Goal: Navigation & Orientation: Understand site structure

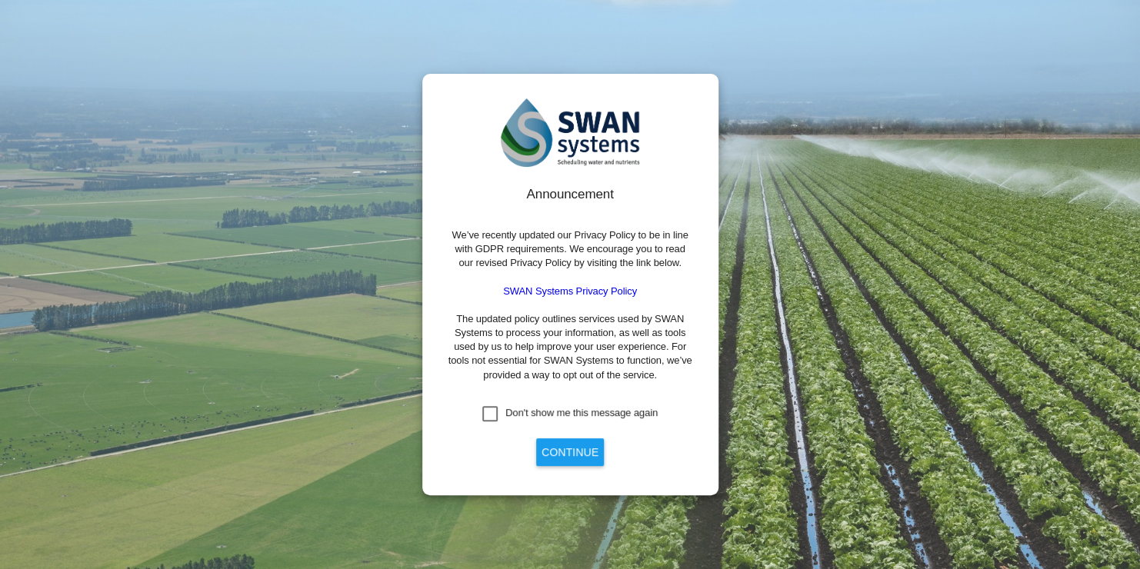
click at [580, 458] on button "Continue" at bounding box center [570, 452] width 68 height 28
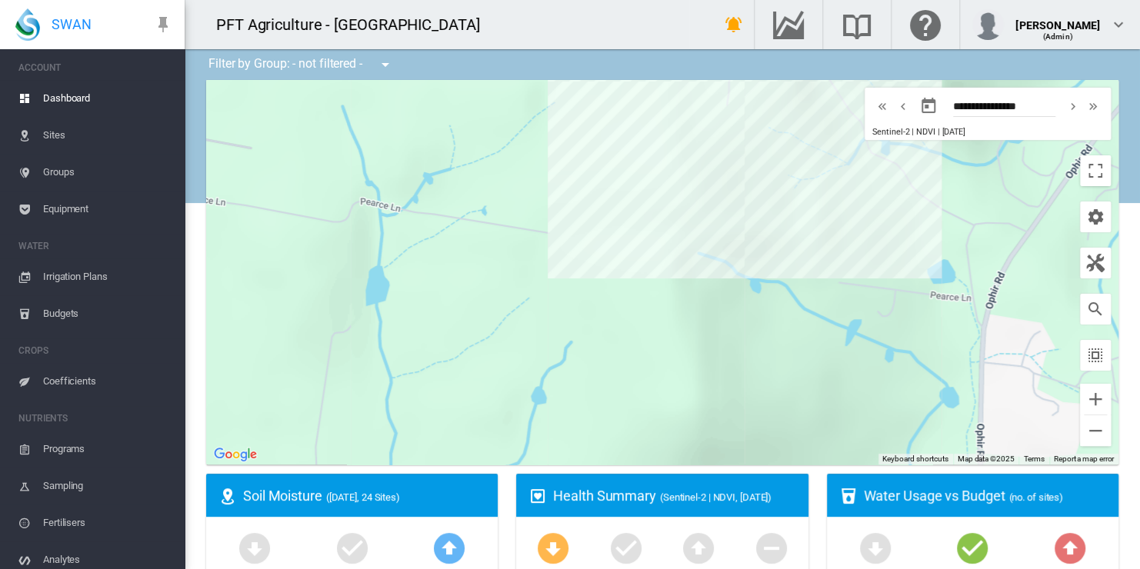
drag, startPoint x: 696, startPoint y: 302, endPoint x: 265, endPoint y: 253, distance: 433.4
click at [265, 253] on div at bounding box center [662, 272] width 912 height 385
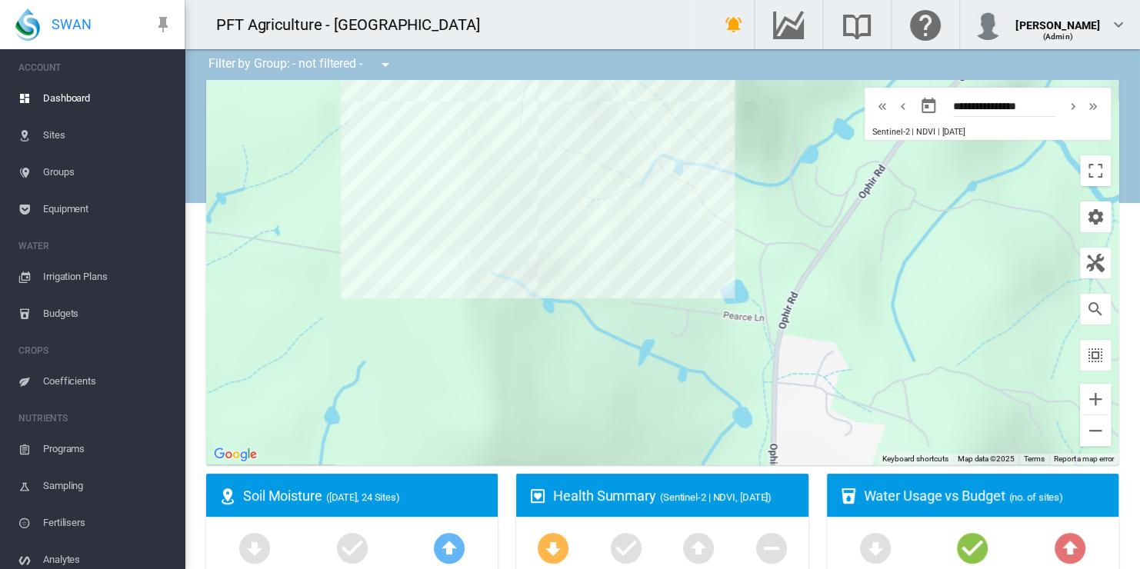
drag, startPoint x: 681, startPoint y: 282, endPoint x: 429, endPoint y: 309, distance: 253.7
click at [435, 309] on div at bounding box center [662, 272] width 912 height 385
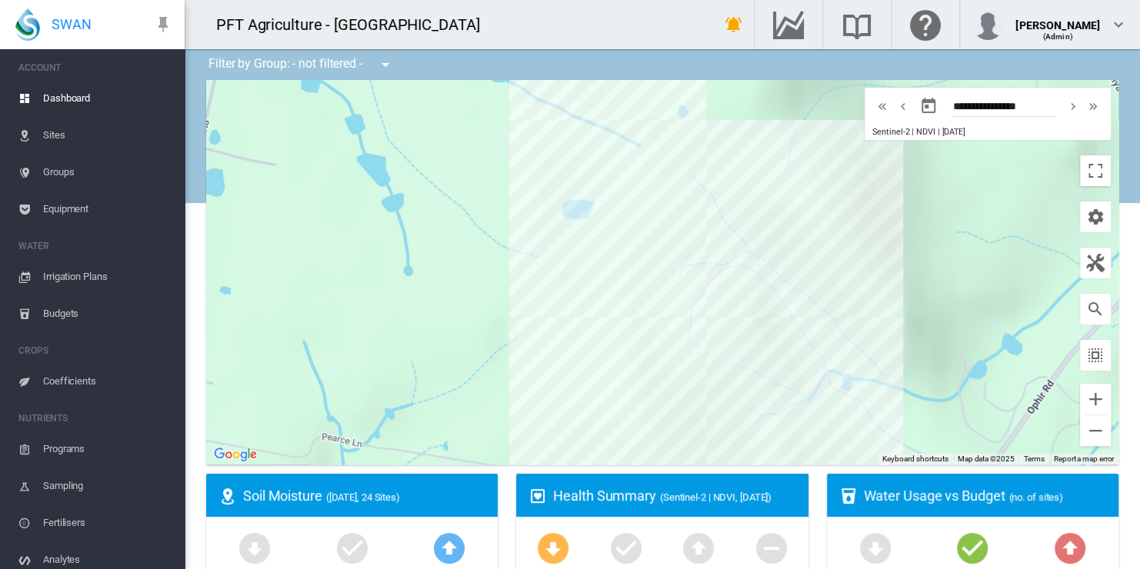
drag, startPoint x: 564, startPoint y: 277, endPoint x: 805, endPoint y: 471, distance: 310.2
click at [805, 471] on ms-widget "← Move left → Move right ↑ Move up ↓ Move down + Zoom in - Zoom out Home Jump l…" at bounding box center [662, 277] width 931 height 394
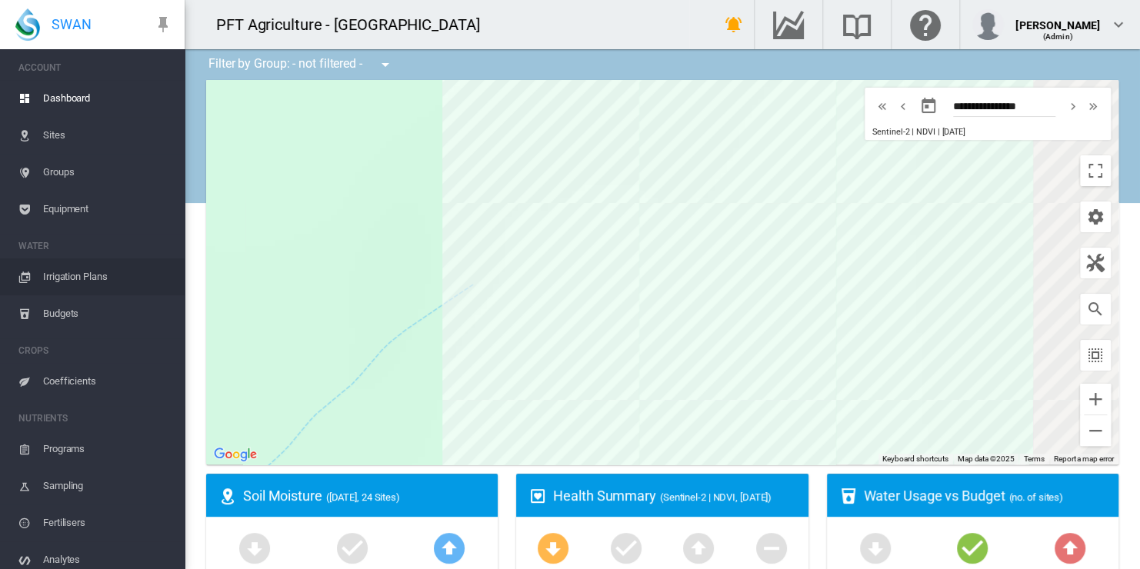
drag, startPoint x: 511, startPoint y: 222, endPoint x: 92, endPoint y: 268, distance: 421.7
click at [92, 268] on div "SWAN ACCOUNT Dashboard Sites Groups Equipment WATER Irrigation Plans" at bounding box center [570, 284] width 1140 height 569
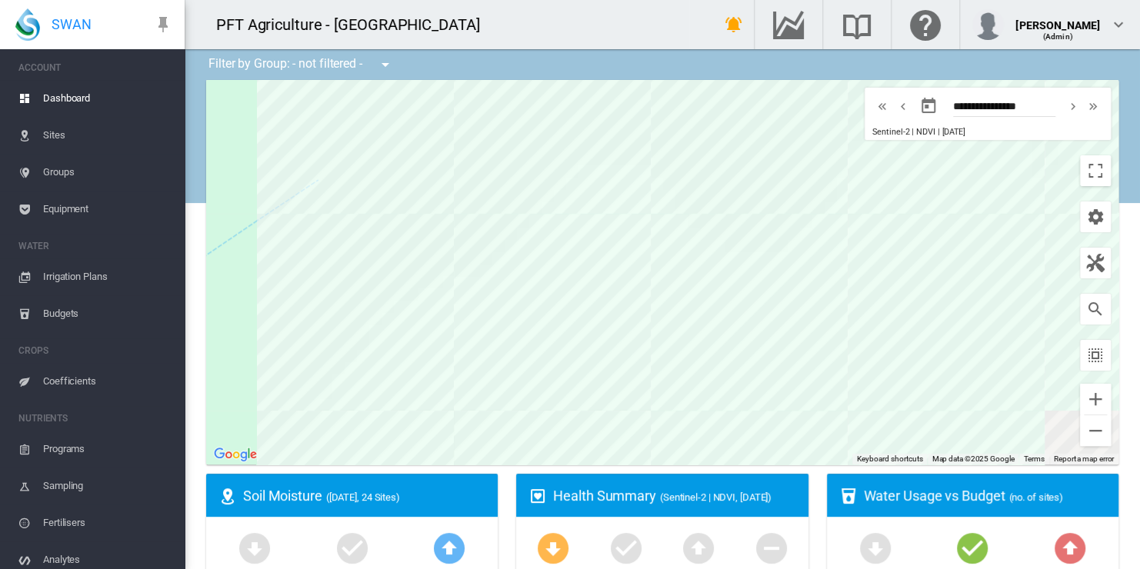
drag, startPoint x: 442, startPoint y: 305, endPoint x: 329, endPoint y: 250, distance: 125.9
click at [329, 251] on div at bounding box center [662, 272] width 912 height 385
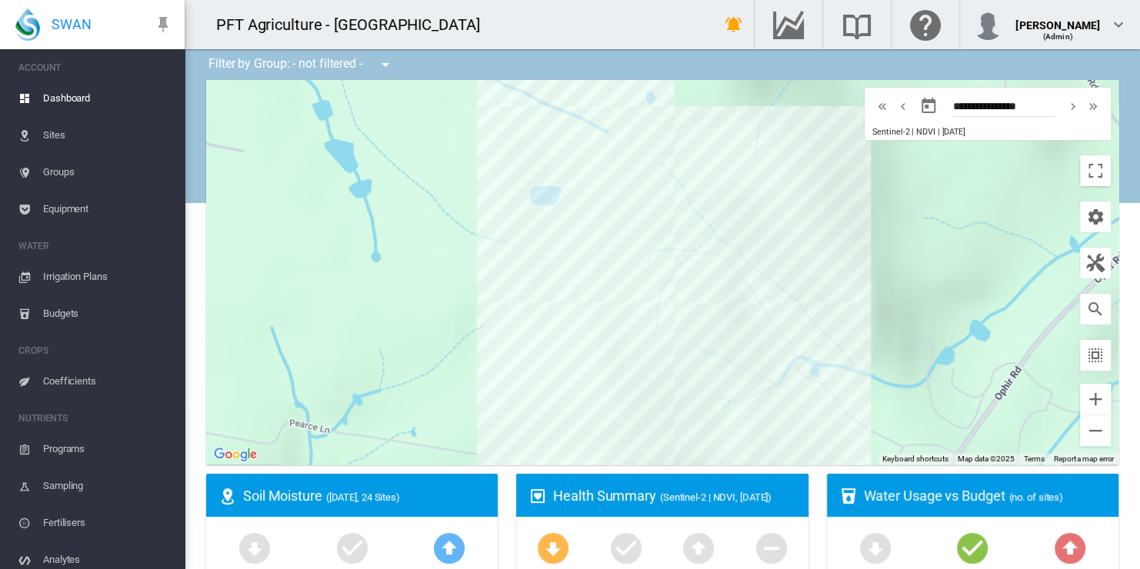
drag, startPoint x: 841, startPoint y: 268, endPoint x: 841, endPoint y: 319, distance: 50.8
click at [841, 319] on div at bounding box center [662, 272] width 912 height 385
click at [400, 498] on span "([DATE], 24 Sites)" at bounding box center [363, 497] width 74 height 12
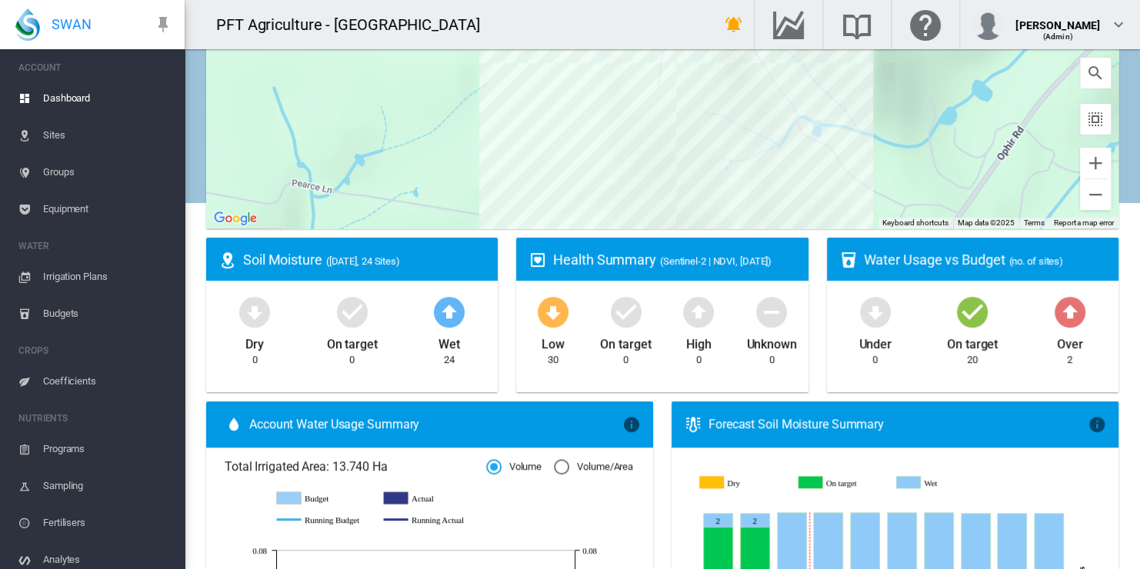
scroll to position [231, 0]
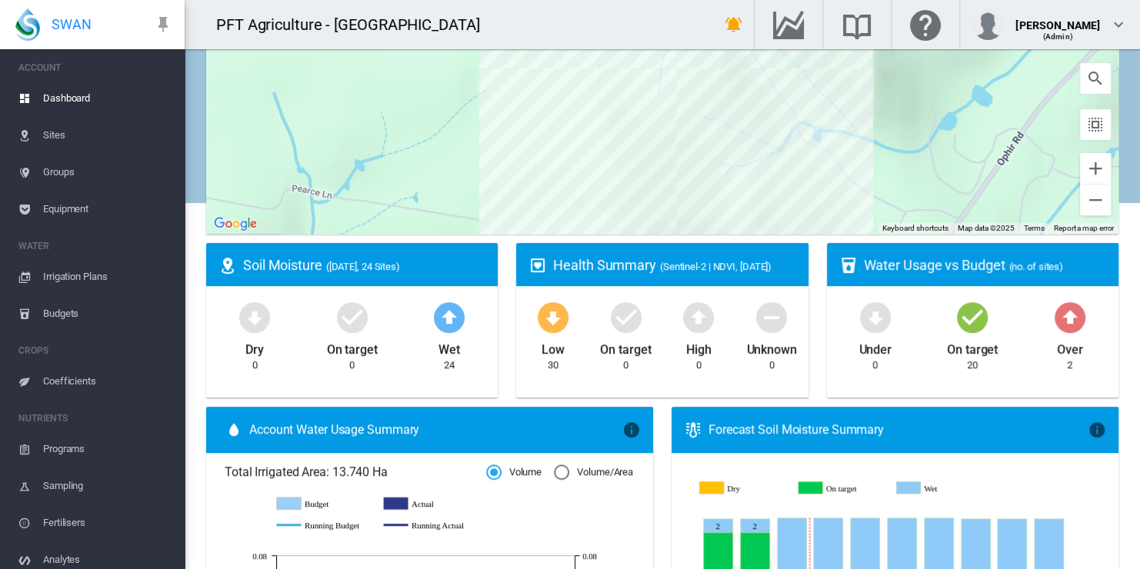
click at [450, 318] on md-icon "icon-arrow-up-bold-circle" at bounding box center [449, 316] width 37 height 37
click at [331, 259] on div "Soil Moisture (Yesterday, 24 Sites)" at bounding box center [364, 264] width 242 height 19
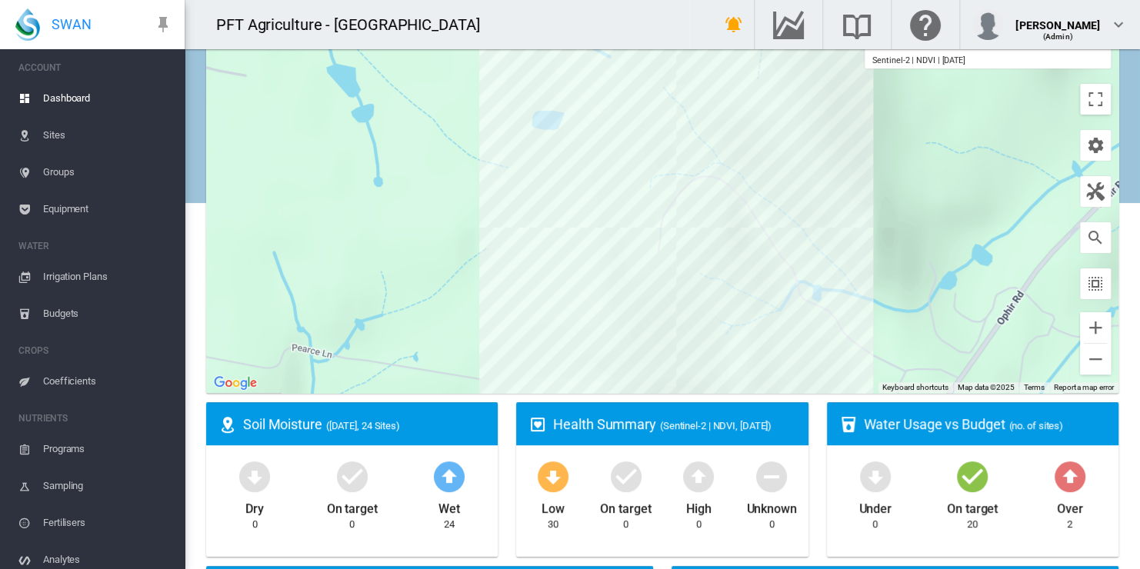
scroll to position [0, 0]
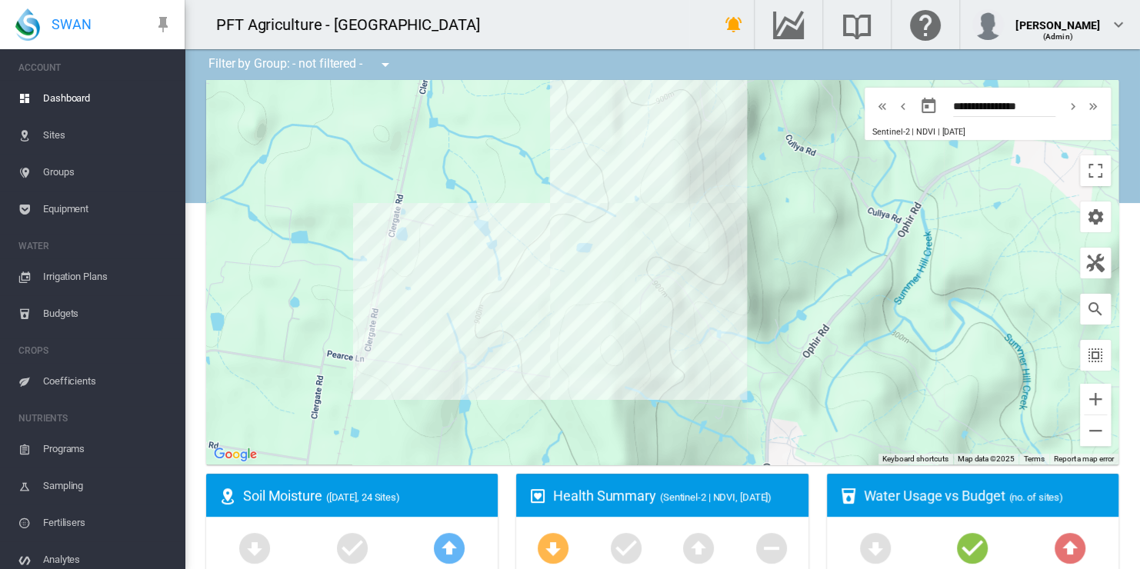
drag, startPoint x: 690, startPoint y: 315, endPoint x: 791, endPoint y: 329, distance: 102.6
click at [791, 329] on div at bounding box center [662, 272] width 912 height 385
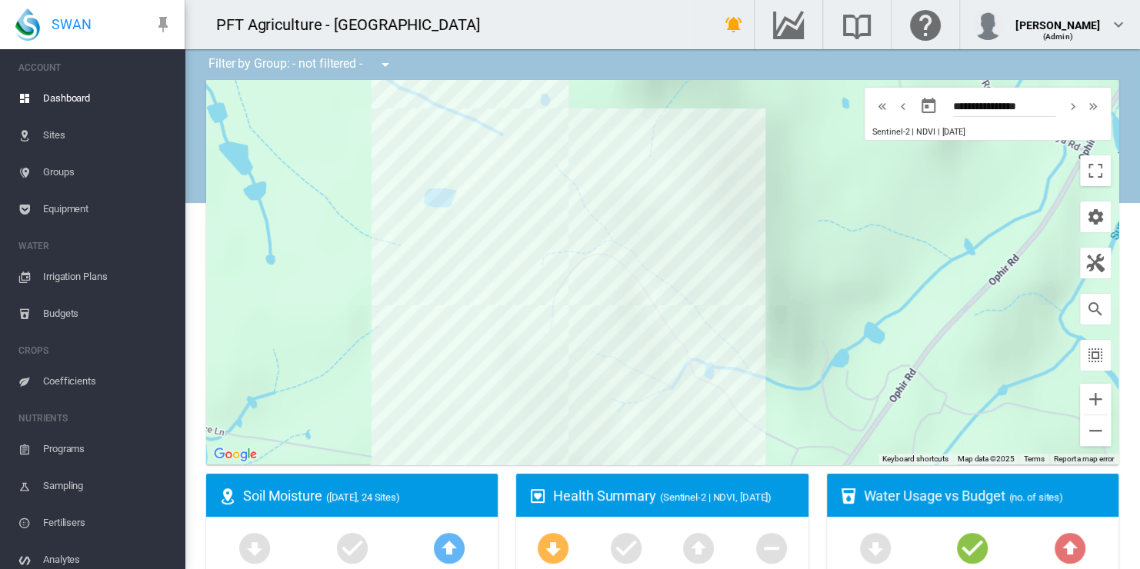
drag, startPoint x: 761, startPoint y: 298, endPoint x: 835, endPoint y: 328, distance: 79.7
click at [835, 328] on div at bounding box center [662, 272] width 912 height 385
click at [1064, 106] on md-icon "icon-chevron-right" at bounding box center [1072, 106] width 17 height 18
click at [888, 105] on md-icon "icon-chevron-left" at bounding box center [896, 106] width 17 height 18
type input "**********"
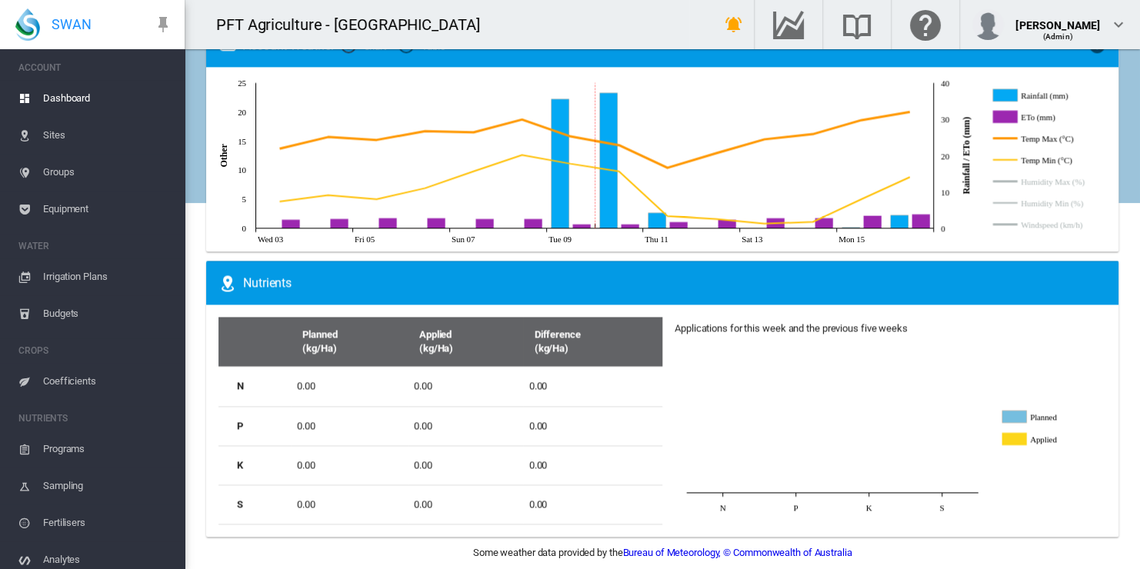
scroll to position [957, 0]
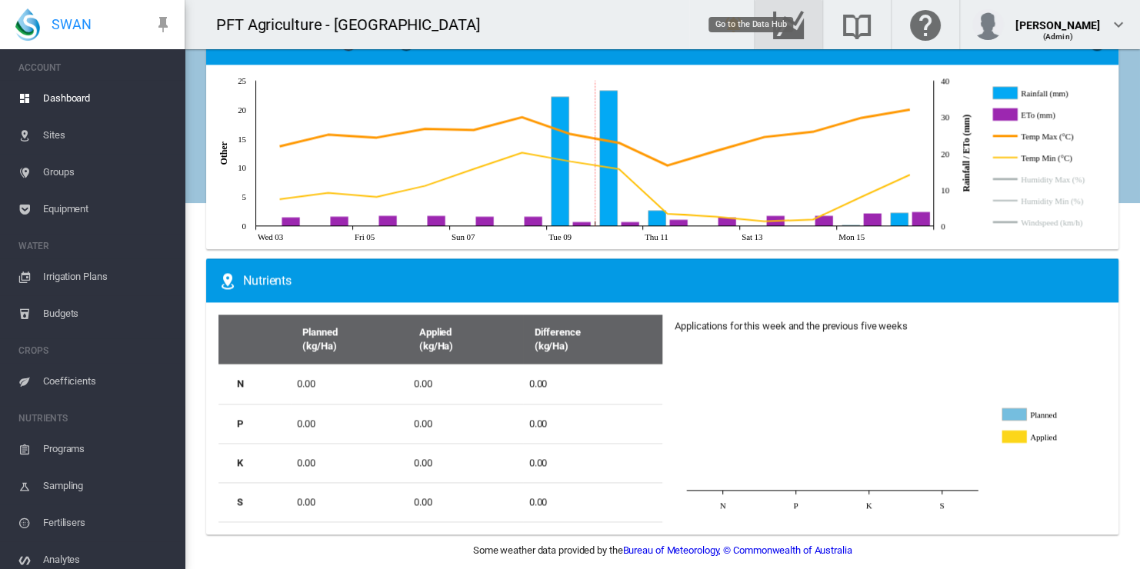
click at [807, 25] on md-icon "Go to the Data Hub" at bounding box center [788, 24] width 37 height 18
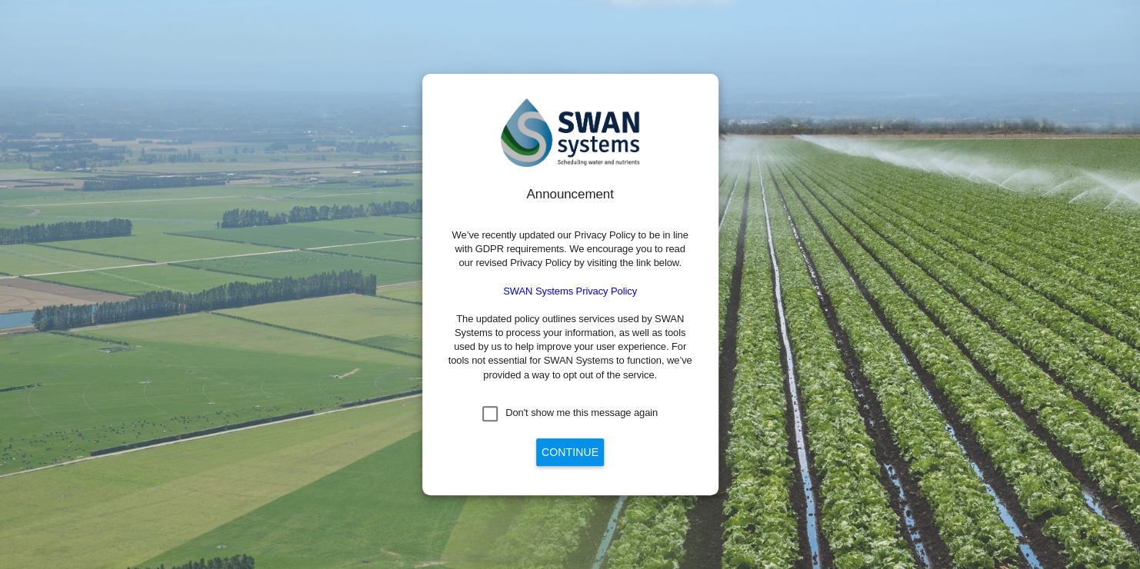
click at [562, 459] on button "Continue" at bounding box center [570, 452] width 68 height 28
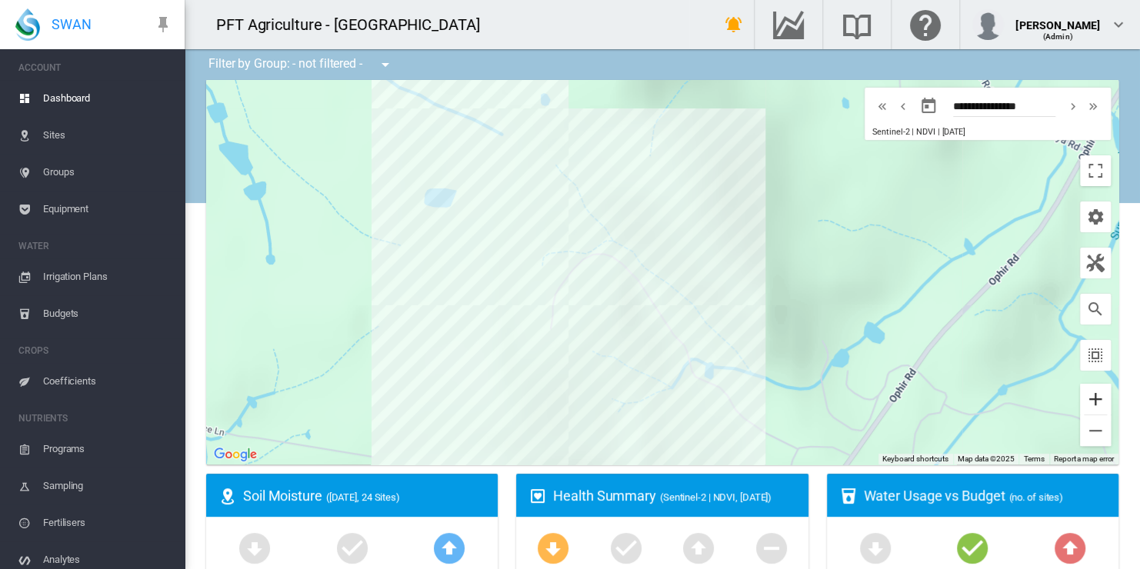
click at [1080, 395] on button "Zoom in" at bounding box center [1095, 399] width 31 height 31
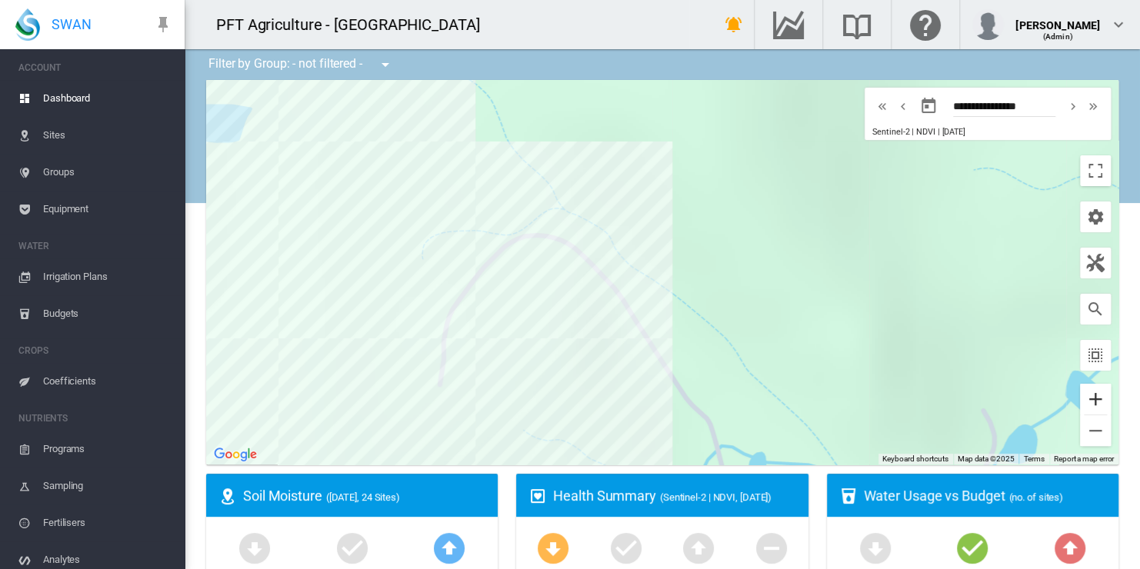
click at [1080, 395] on button "Zoom in" at bounding box center [1095, 399] width 31 height 31
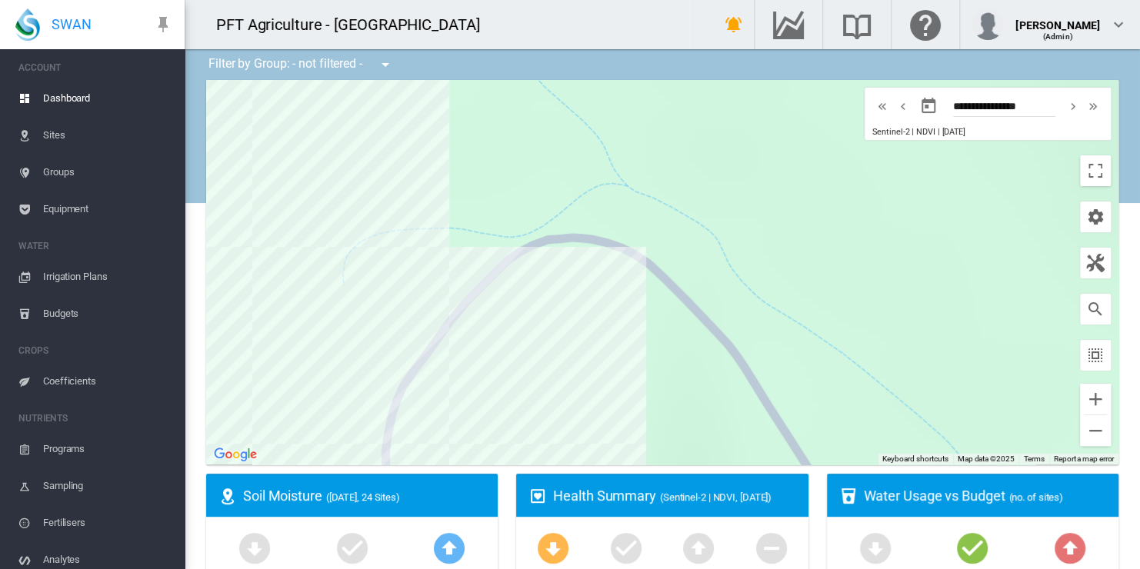
drag, startPoint x: 941, startPoint y: 314, endPoint x: 1141, endPoint y: 368, distance: 207.3
click at [1139, 368] on html "SWAN ACCOUNT Dashboard Sites Groups Equipment WATER Irrigation Plans" at bounding box center [570, 284] width 1140 height 569
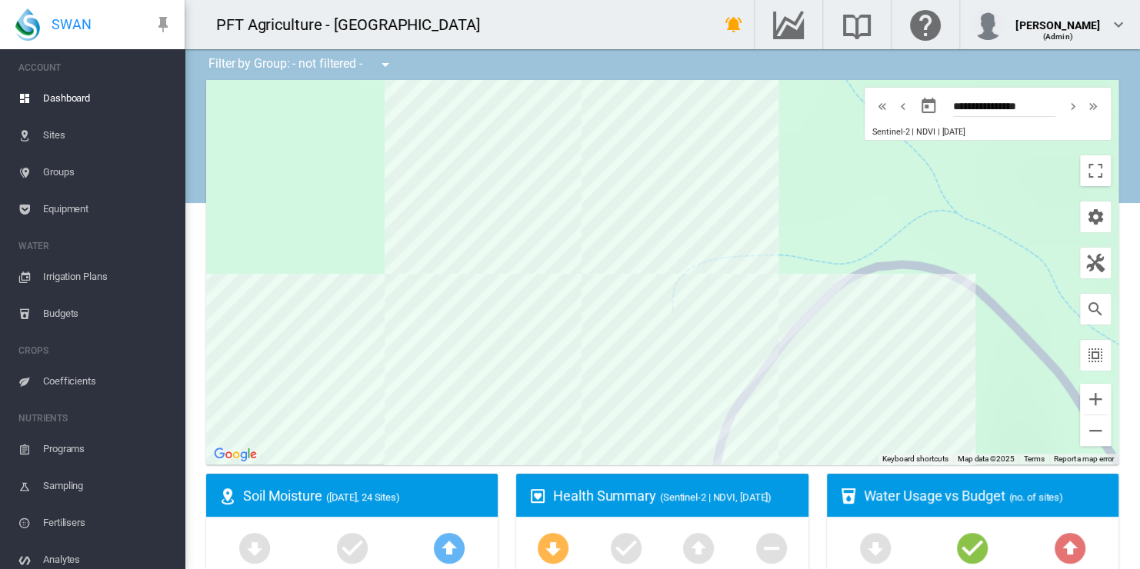
drag, startPoint x: 653, startPoint y: 281, endPoint x: 996, endPoint y: 303, distance: 343.8
click at [996, 303] on div at bounding box center [662, 272] width 912 height 385
click at [1085, 398] on button "Zoom in" at bounding box center [1095, 399] width 31 height 31
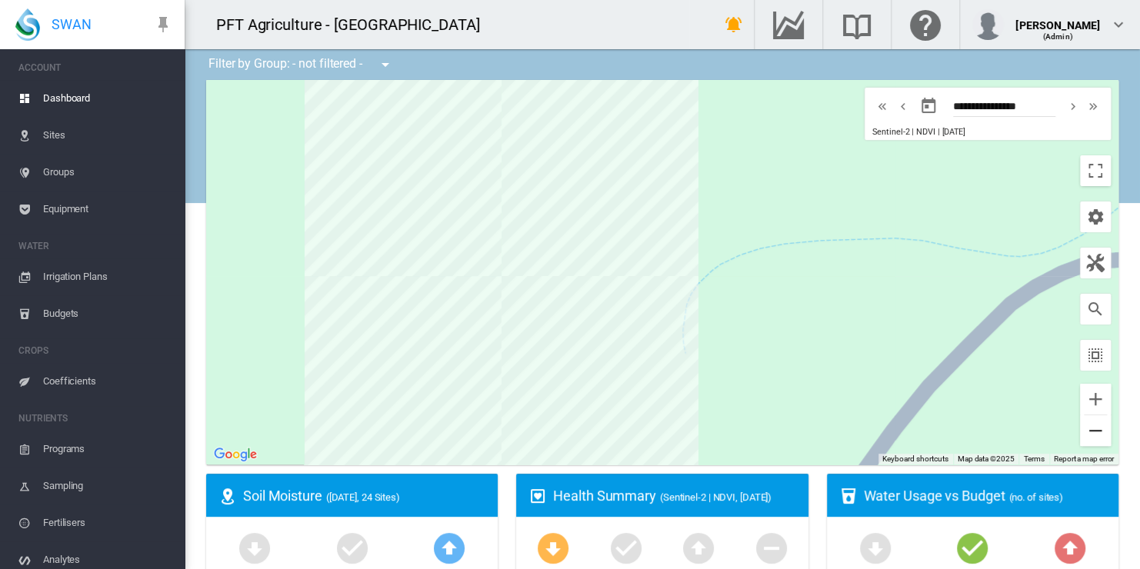
click at [1082, 429] on button "Zoom out" at bounding box center [1095, 430] width 31 height 31
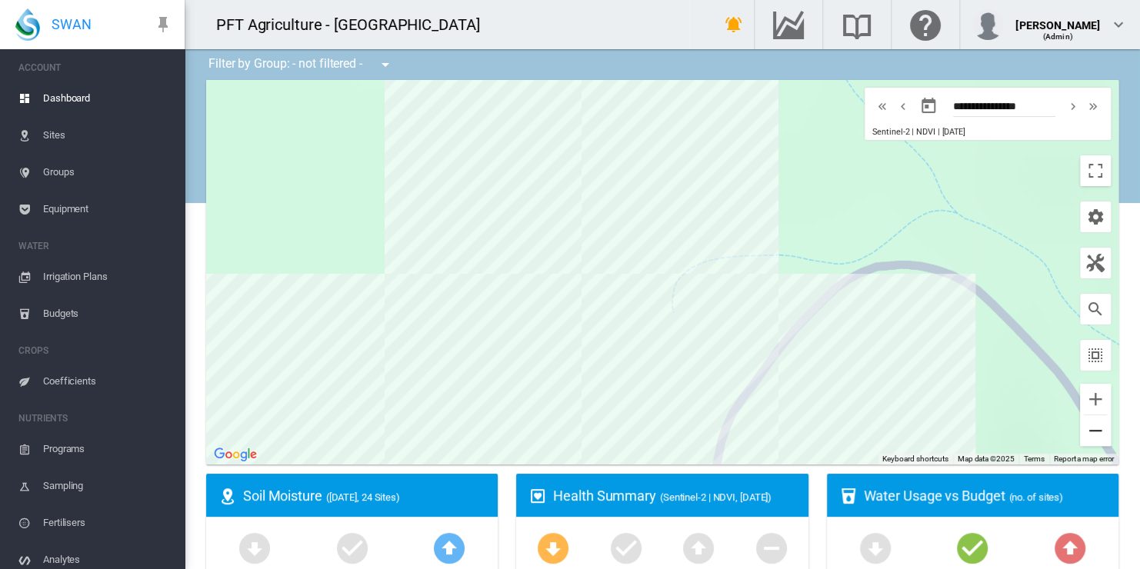
click at [1082, 429] on button "Zoom out" at bounding box center [1095, 430] width 31 height 31
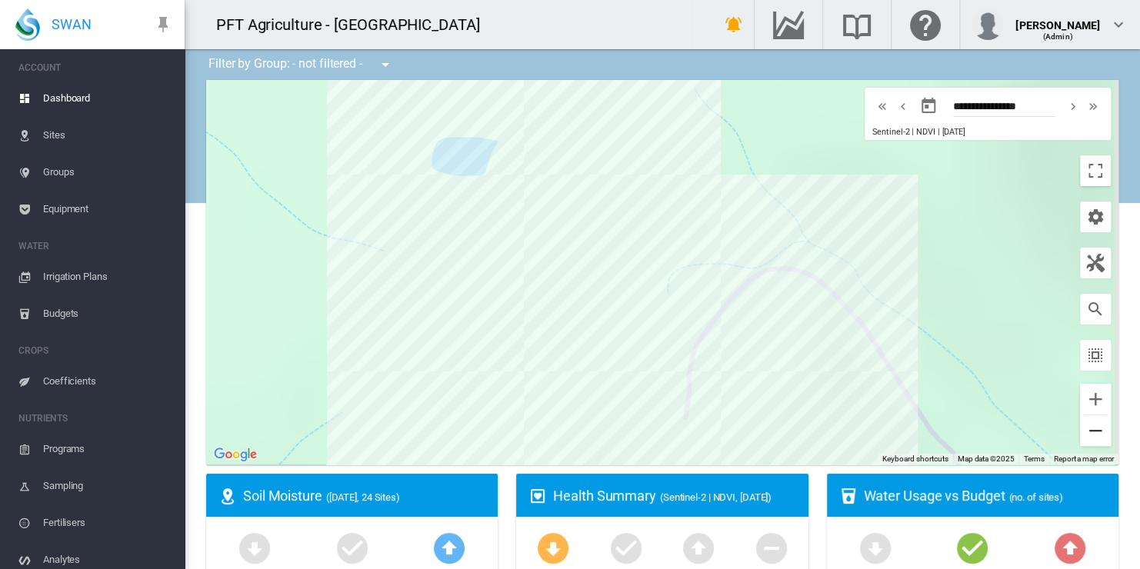
click at [1082, 429] on button "Zoom out" at bounding box center [1095, 430] width 31 height 31
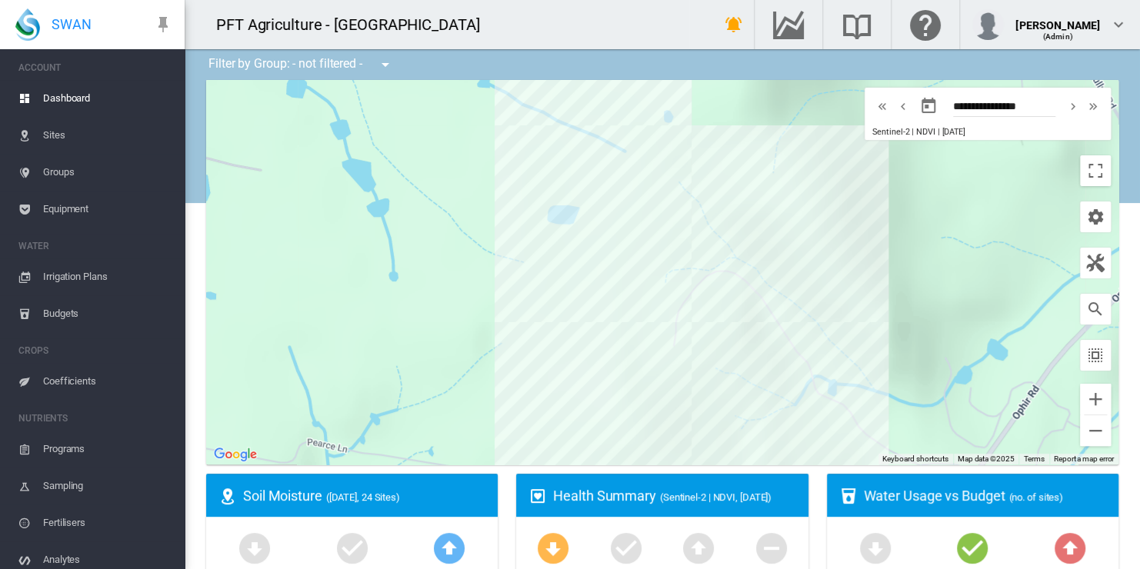
drag, startPoint x: 422, startPoint y: 495, endPoint x: 388, endPoint y: 492, distance: 34.7
click at [388, 492] on span "([DATE], 24 Sites)" at bounding box center [363, 497] width 74 height 12
click at [52, 133] on span "Sites" at bounding box center [107, 135] width 129 height 37
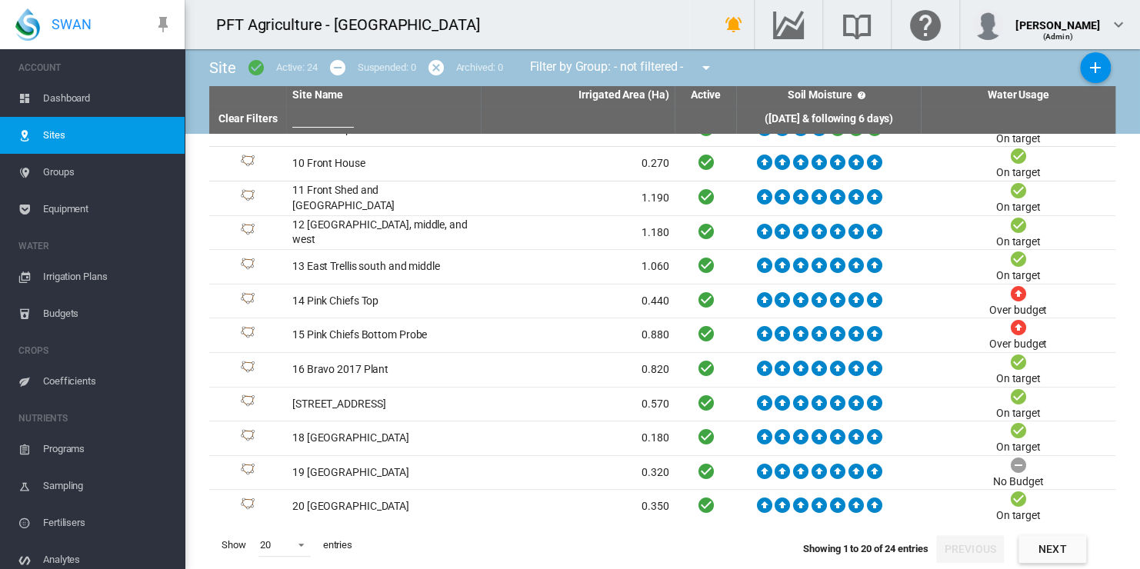
click at [65, 270] on span "Irrigation Plans" at bounding box center [107, 276] width 129 height 37
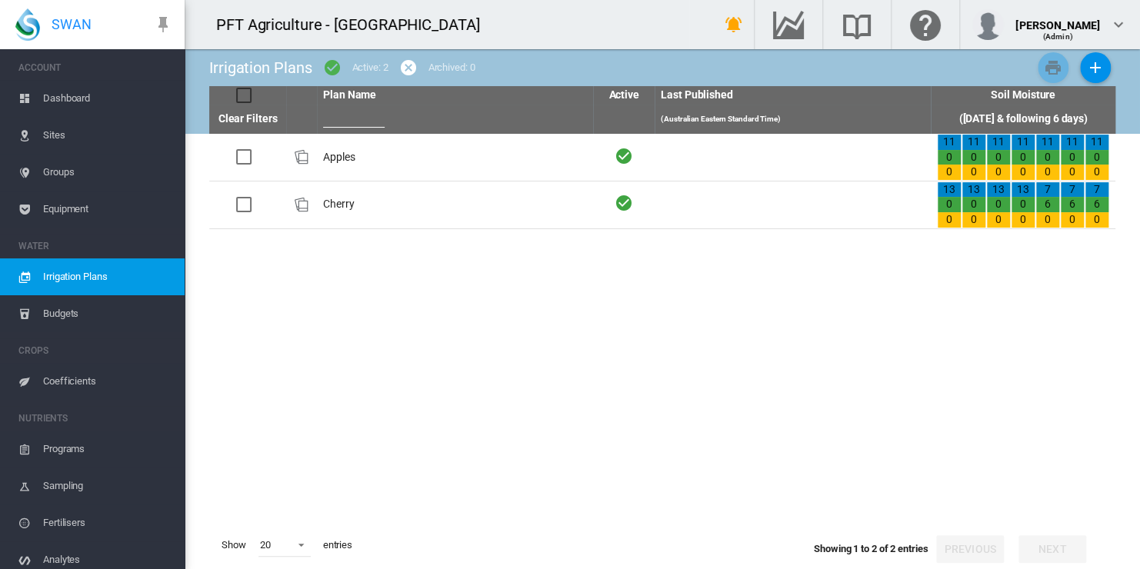
click at [77, 308] on span "Budgets" at bounding box center [107, 313] width 129 height 37
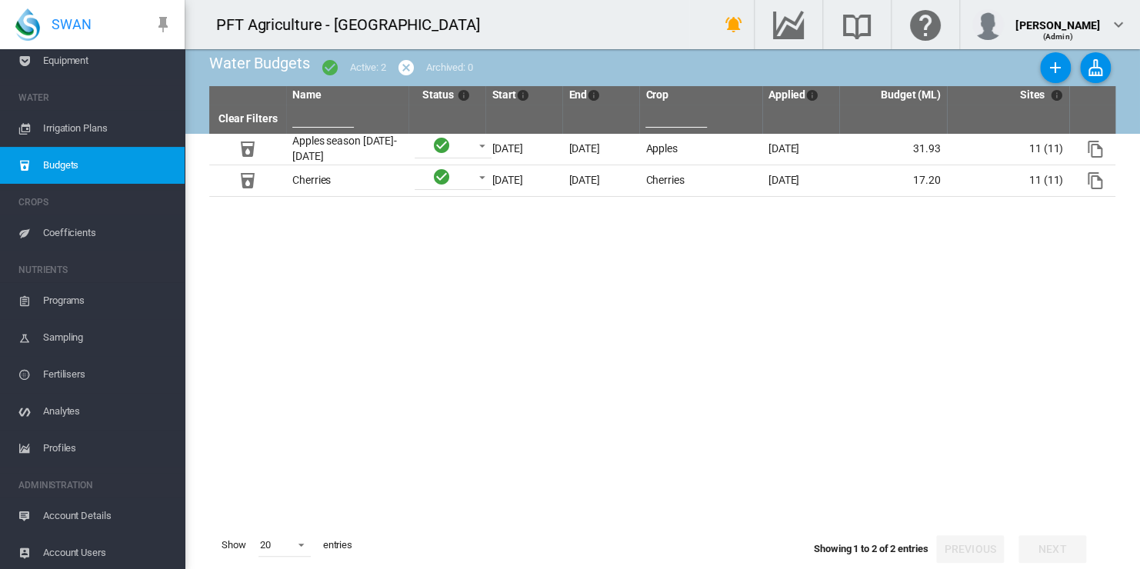
scroll to position [151, 0]
click at [70, 295] on span "Programs" at bounding box center [107, 298] width 129 height 37
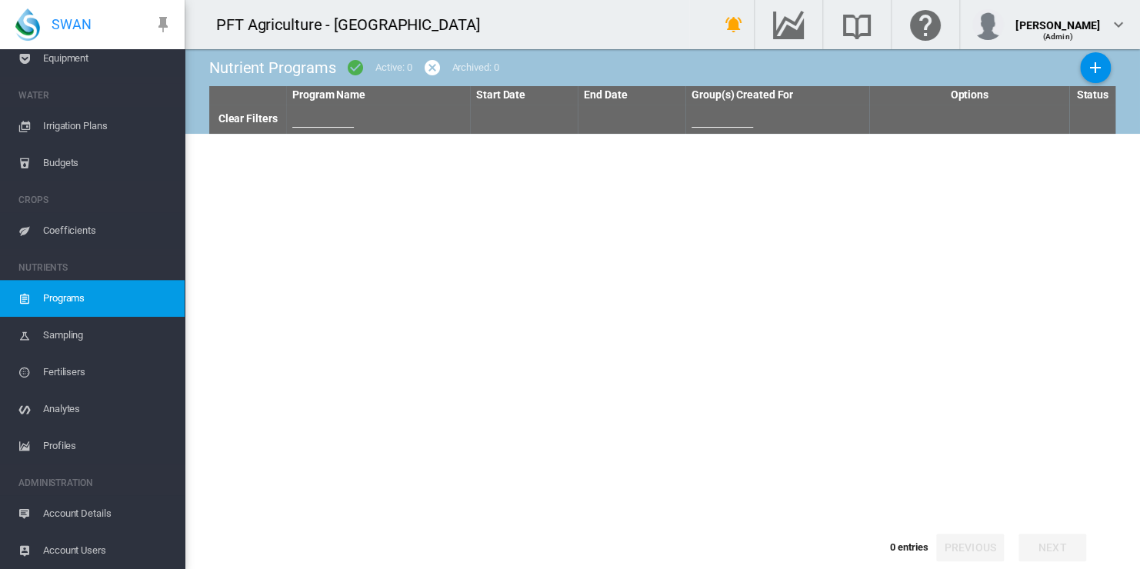
click at [45, 333] on span "Sampling" at bounding box center [107, 335] width 129 height 37
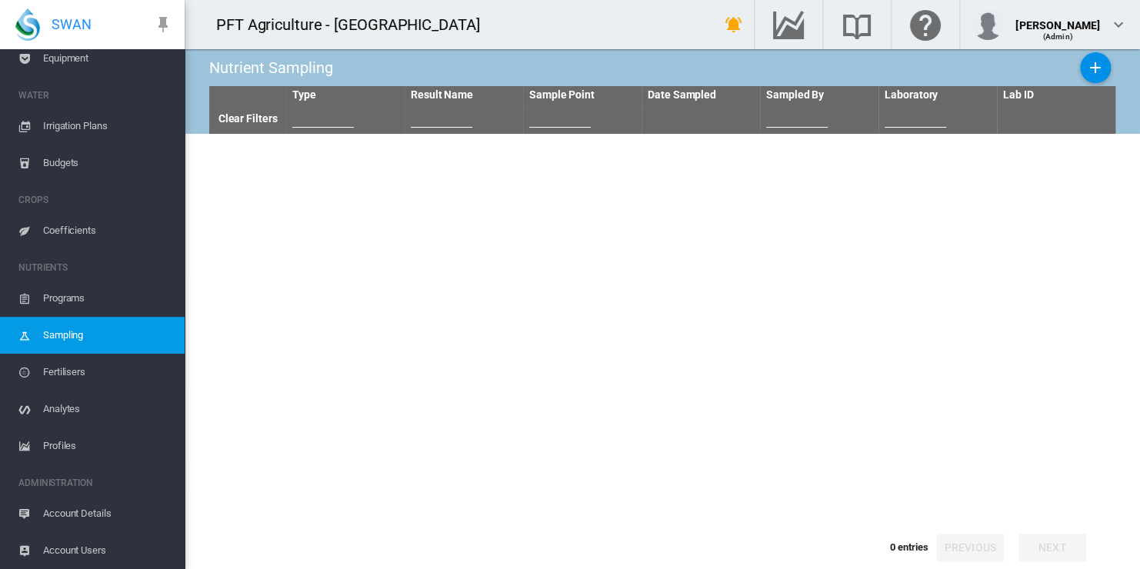
click at [67, 376] on span "Fertilisers" at bounding box center [107, 372] width 129 height 37
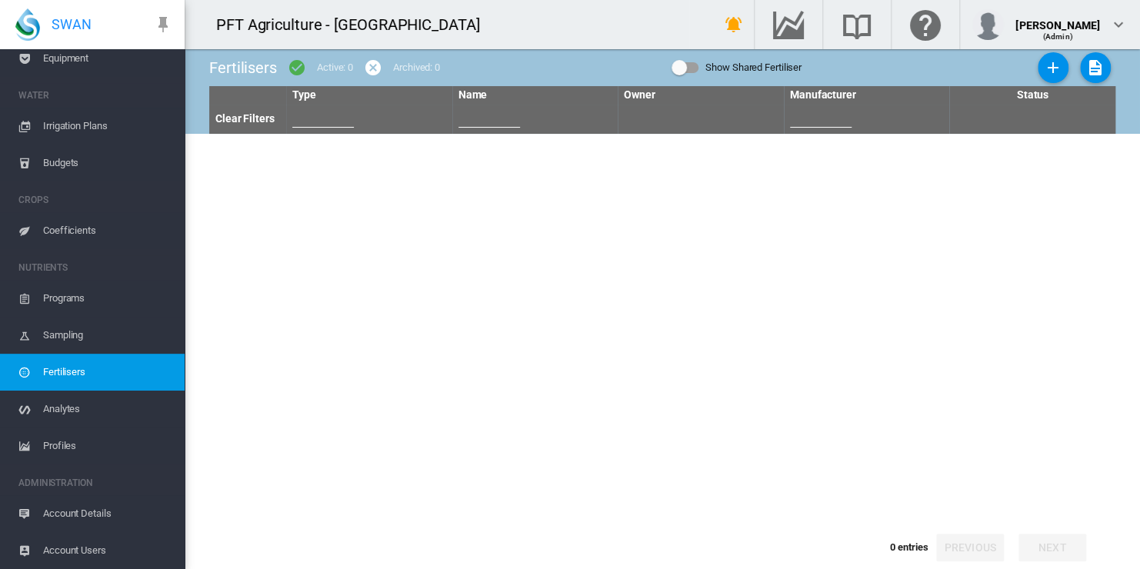
click at [65, 408] on span "Analytes" at bounding box center [107, 409] width 129 height 37
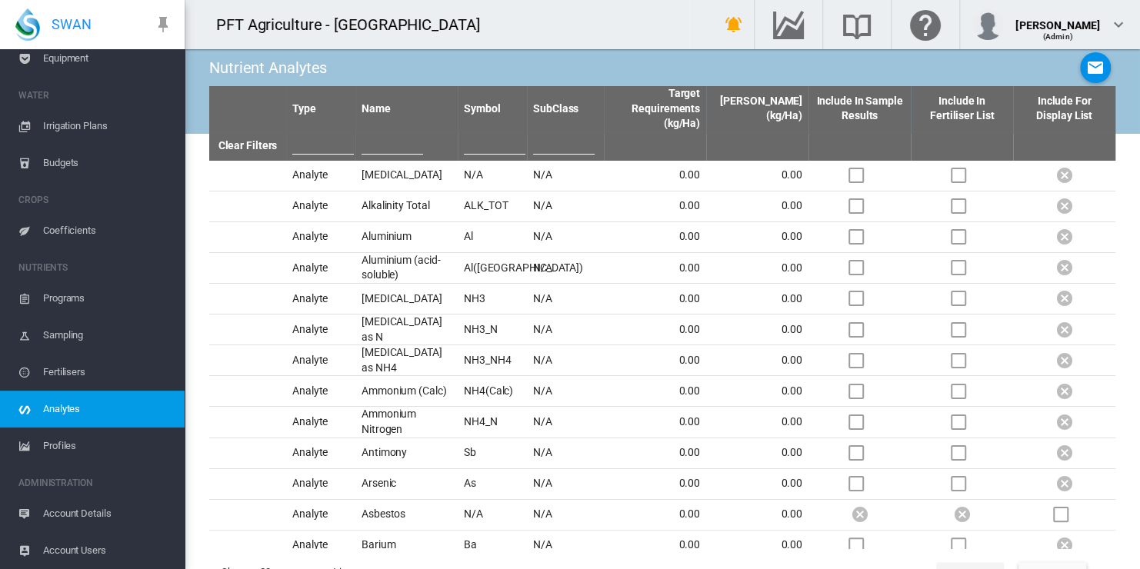
click at [70, 446] on span "Profiles" at bounding box center [107, 446] width 129 height 37
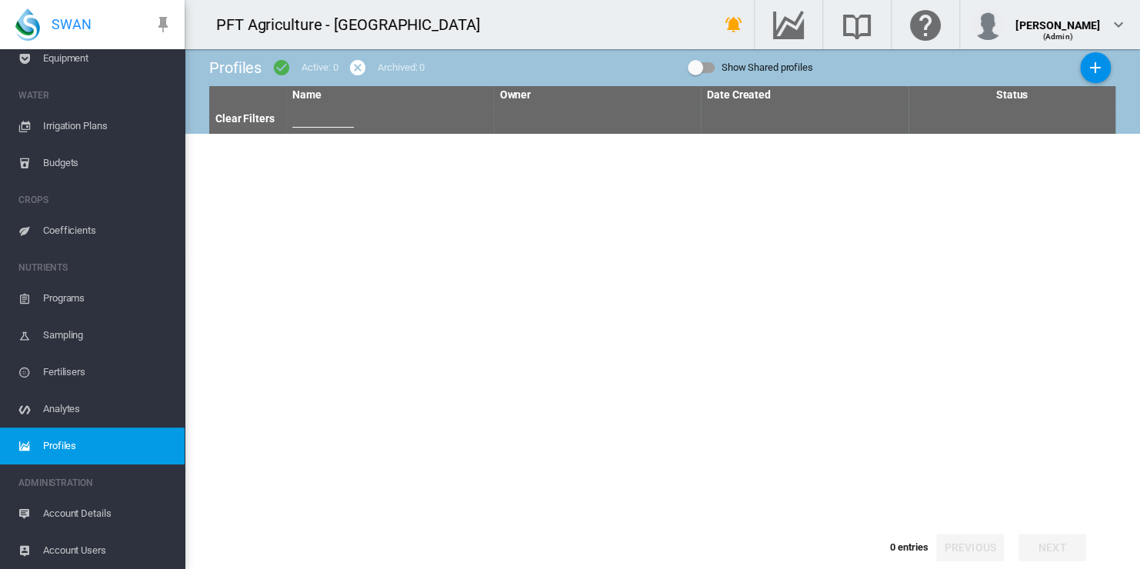
click at [54, 124] on span "Irrigation Plans" at bounding box center [107, 126] width 129 height 37
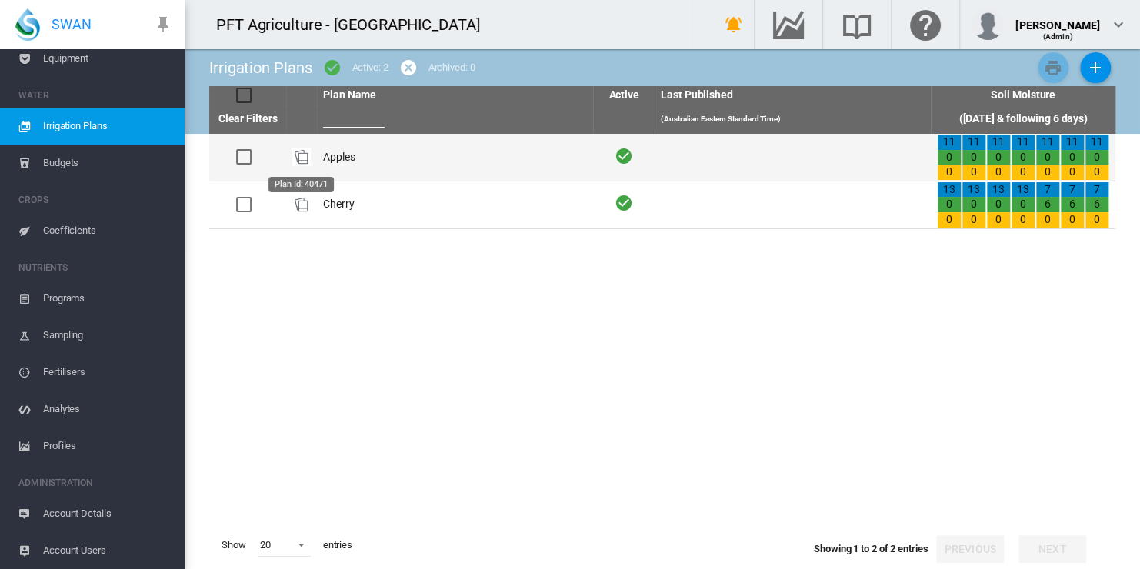
click at [300, 154] on img "Plan Id: 40471" at bounding box center [301, 157] width 18 height 18
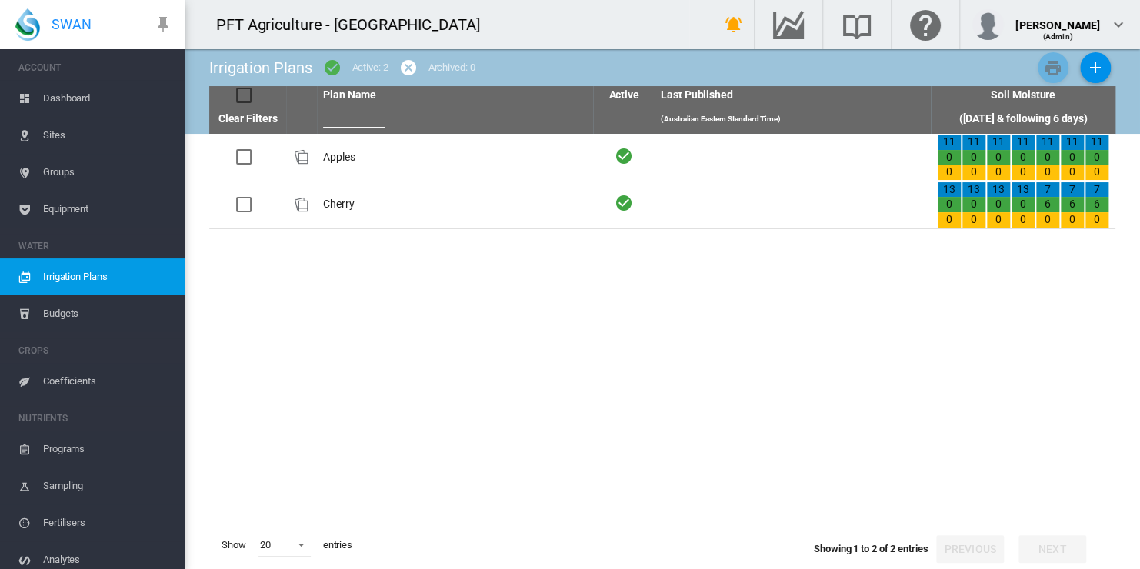
click at [51, 131] on span "Sites" at bounding box center [107, 135] width 129 height 37
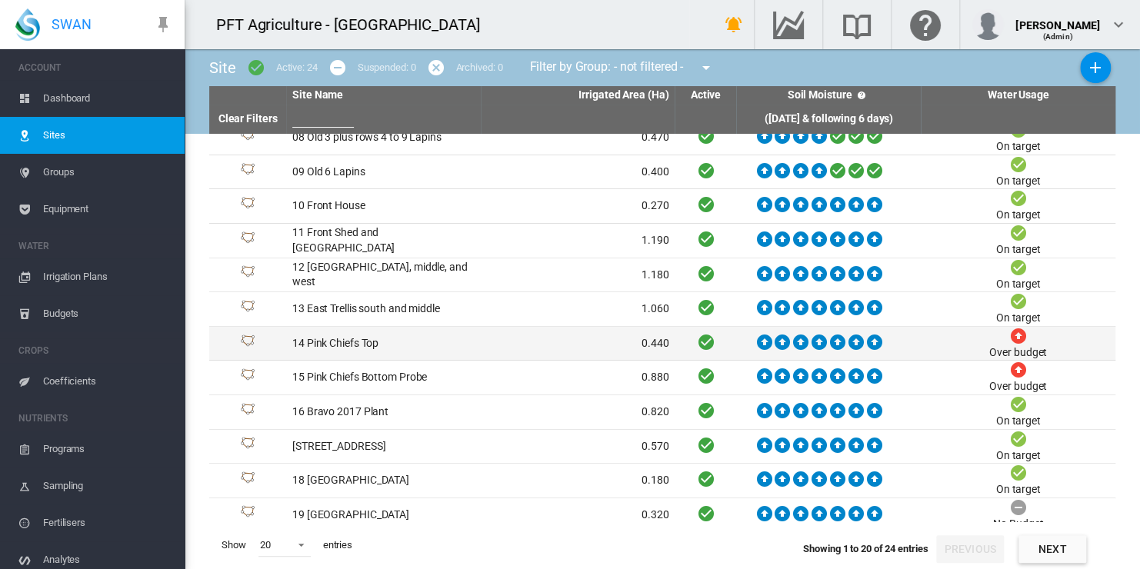
scroll to position [295, 0]
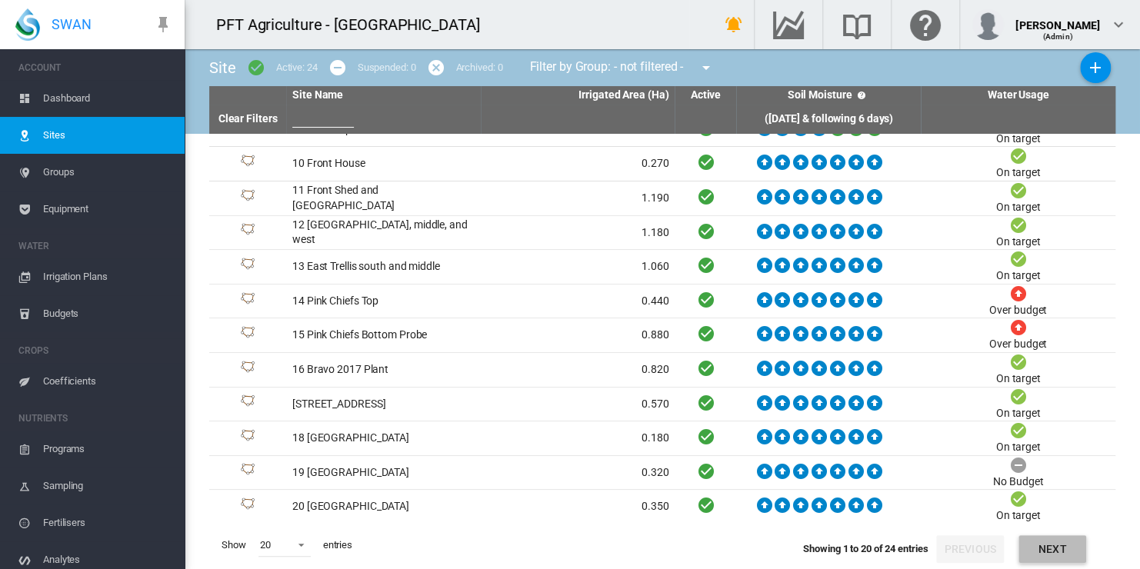
click at [1051, 545] on button "Next" at bounding box center [1052, 549] width 68 height 28
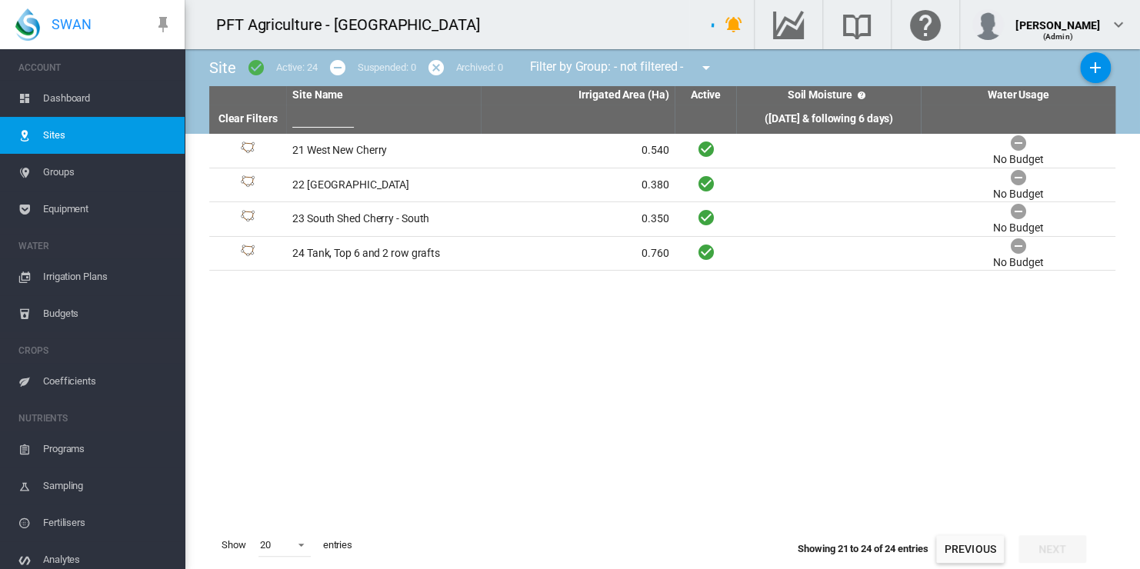
scroll to position [0, 0]
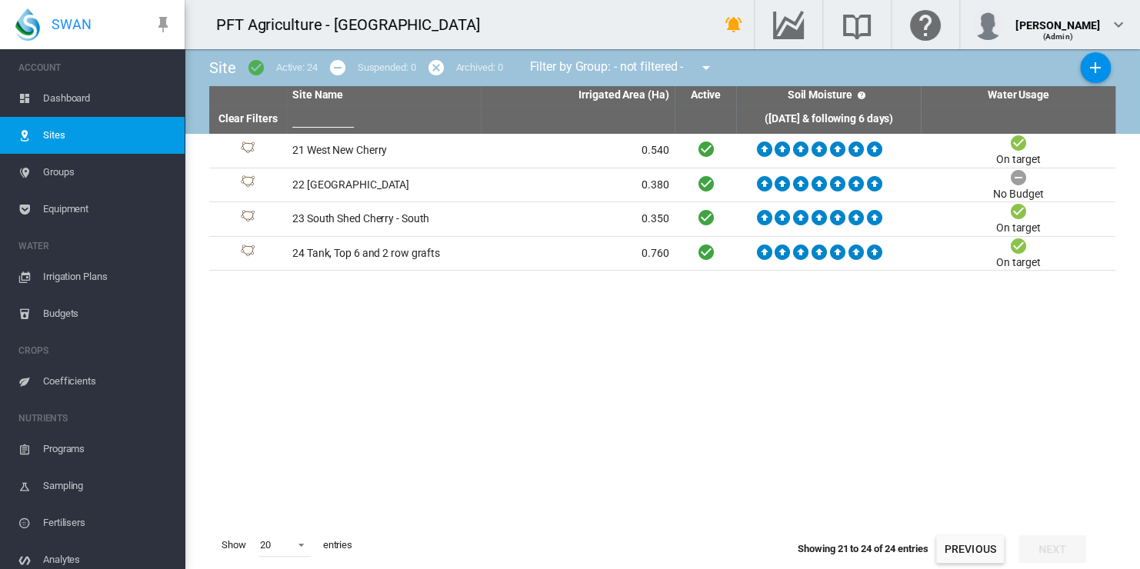
click at [44, 168] on span "Groups" at bounding box center [107, 172] width 129 height 37
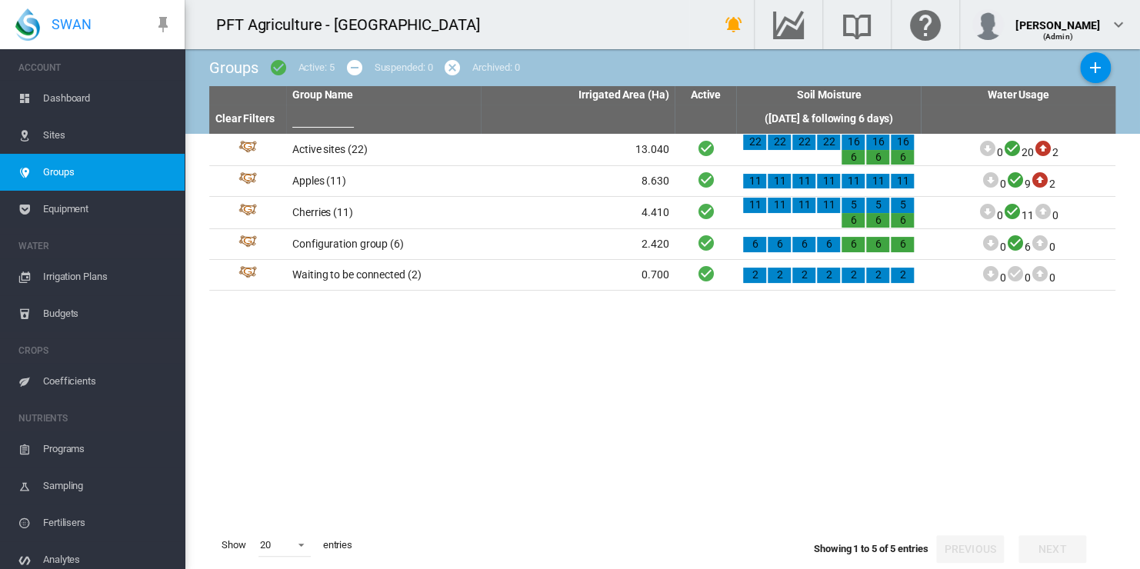
click at [49, 206] on span "Equipment" at bounding box center [107, 209] width 129 height 37
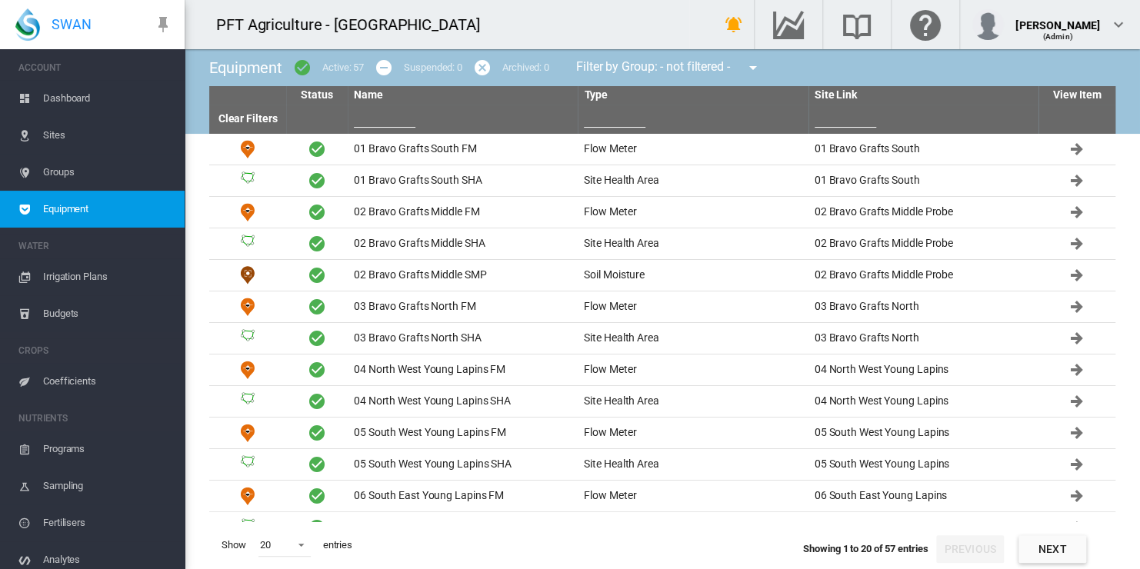
click at [57, 275] on span "Irrigation Plans" at bounding box center [107, 276] width 129 height 37
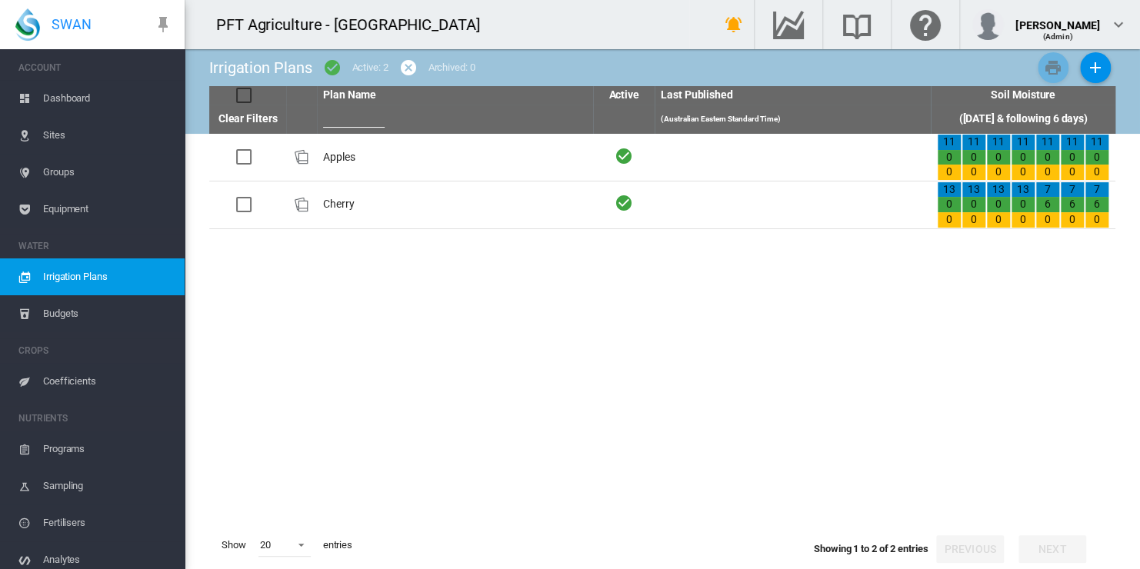
click at [59, 310] on span "Budgets" at bounding box center [107, 313] width 129 height 37
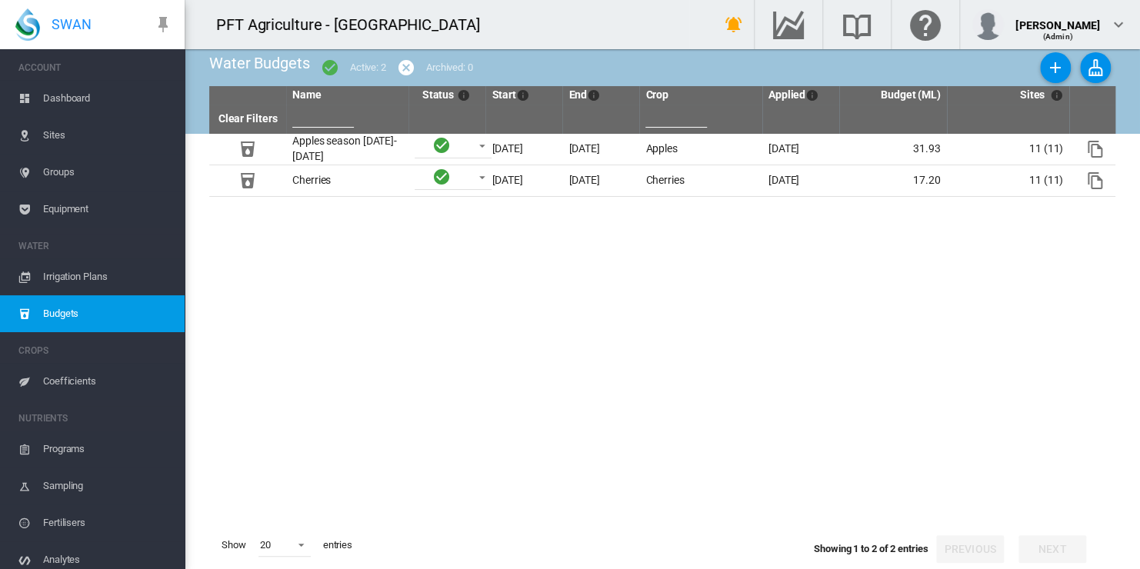
click at [55, 378] on span "Coefficients" at bounding box center [107, 381] width 129 height 37
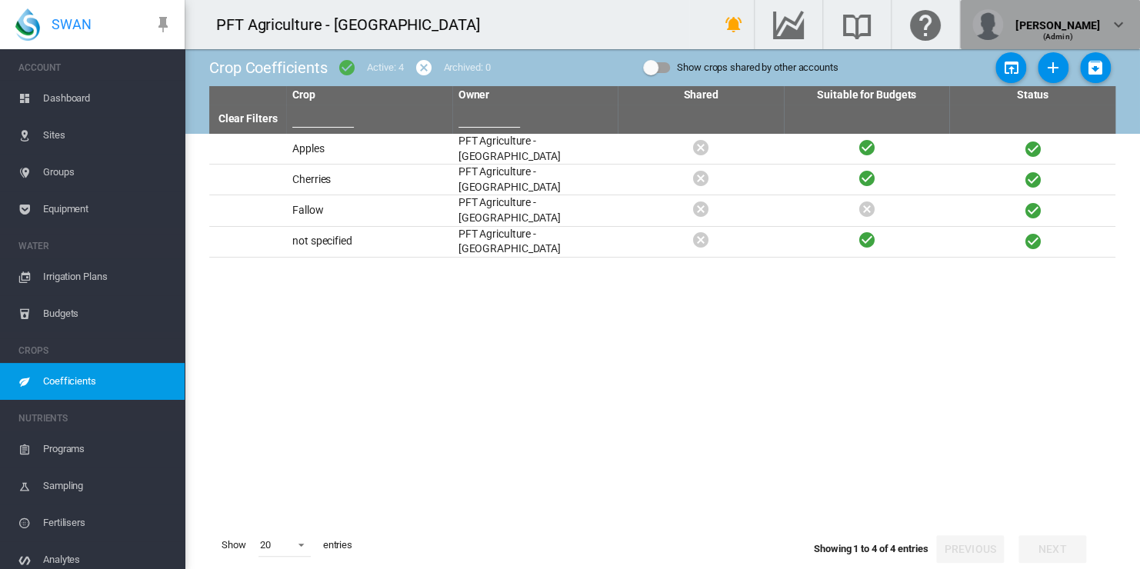
click at [1118, 21] on md-icon "icon-chevron-down" at bounding box center [1118, 24] width 18 height 18
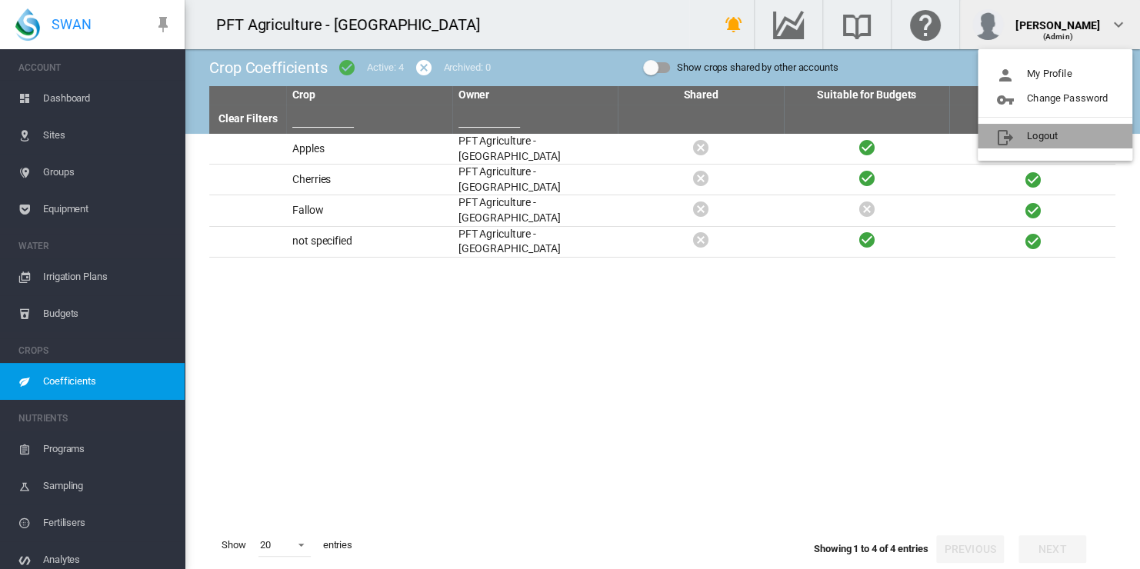
click at [1040, 132] on button "Logout" at bounding box center [1055, 136] width 155 height 25
